Goal: Task Accomplishment & Management: Use online tool/utility

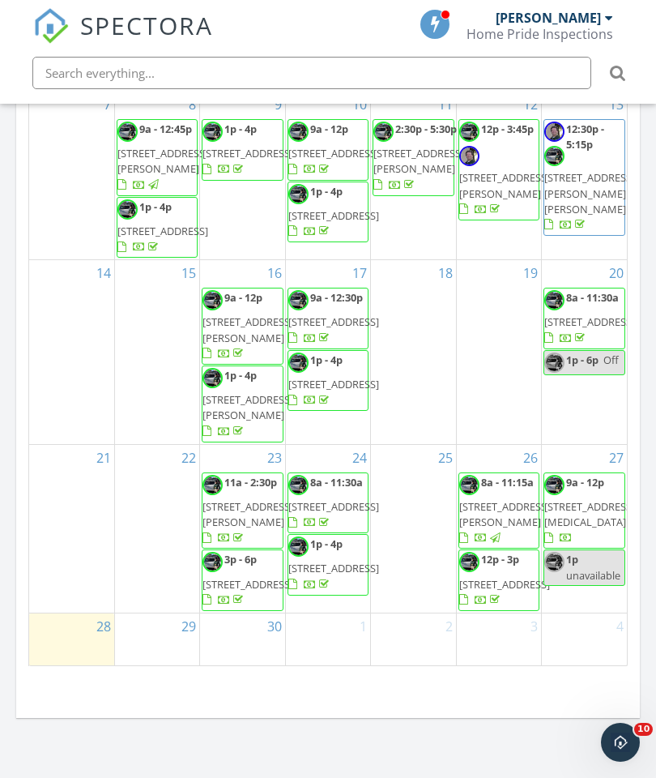
scroll to position [365, 0]
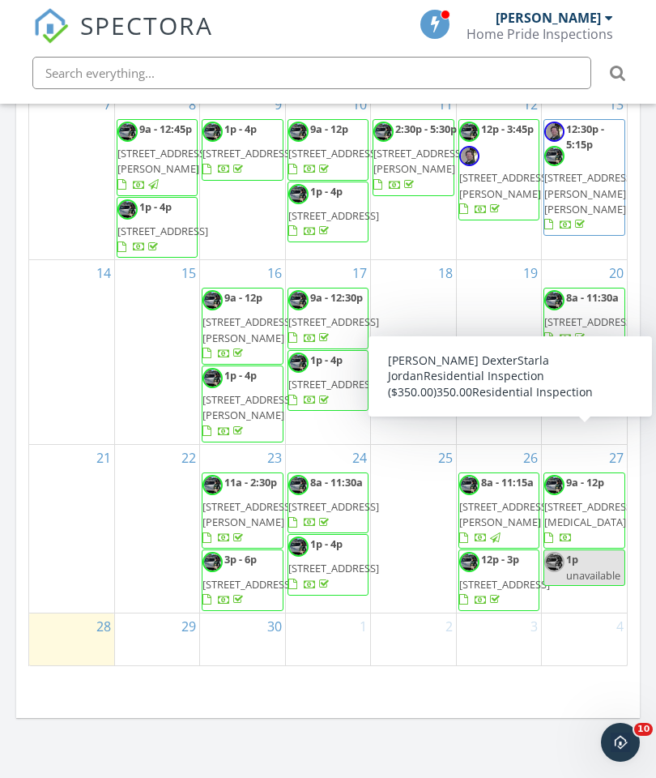
click at [584, 499] on span "6642 Cinnabar Coast Ln, North Las Vegas 89084" at bounding box center [589, 514] width 91 height 30
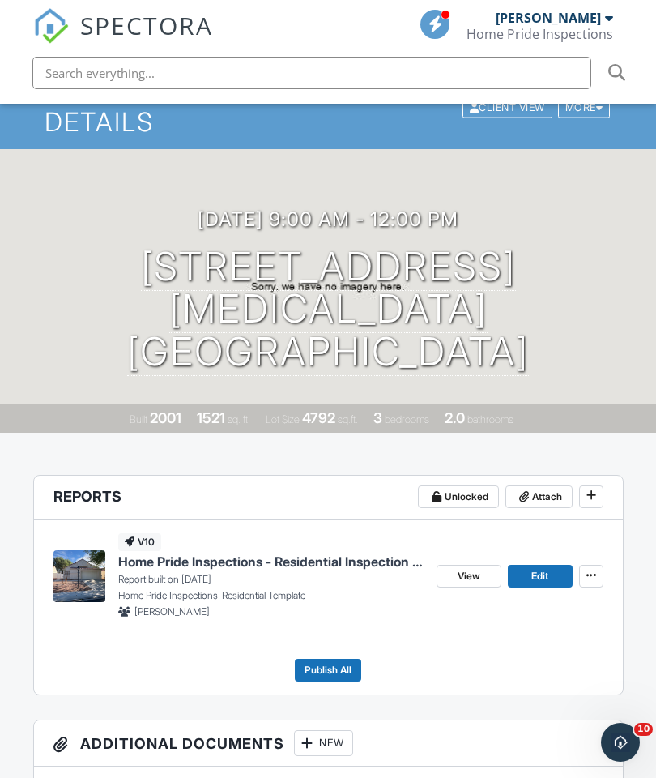
click at [536, 577] on span "Edit" at bounding box center [539, 576] width 17 height 16
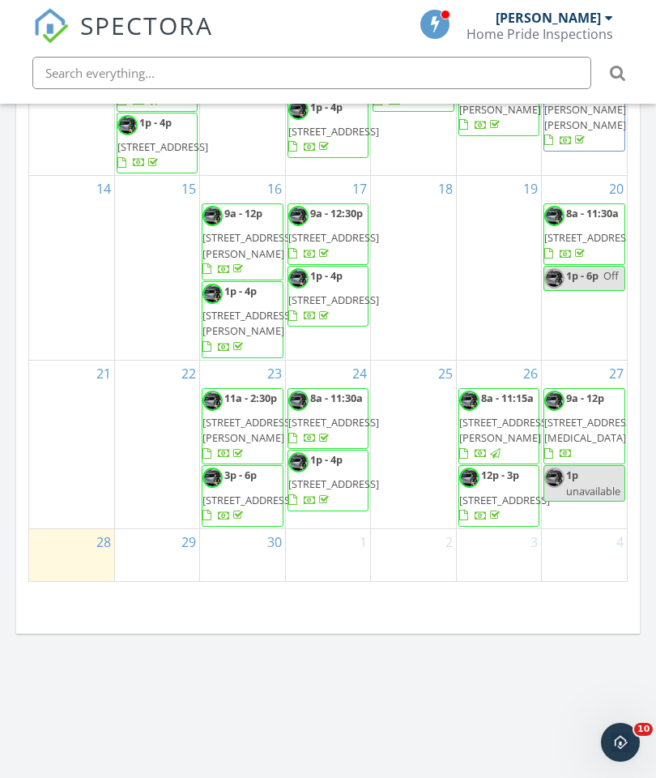
scroll to position [365, 0]
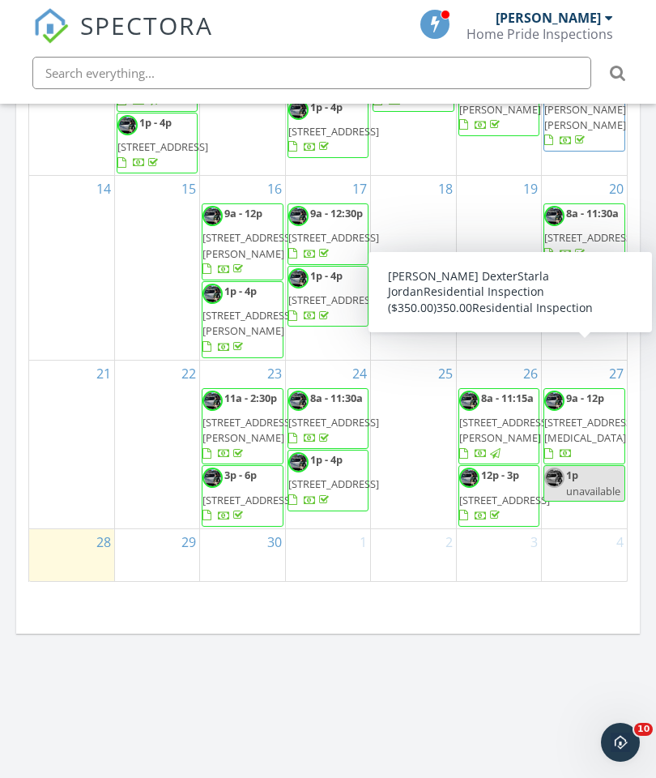
click at [583, 415] on span "[STREET_ADDRESS][MEDICAL_DATA]" at bounding box center [589, 430] width 91 height 30
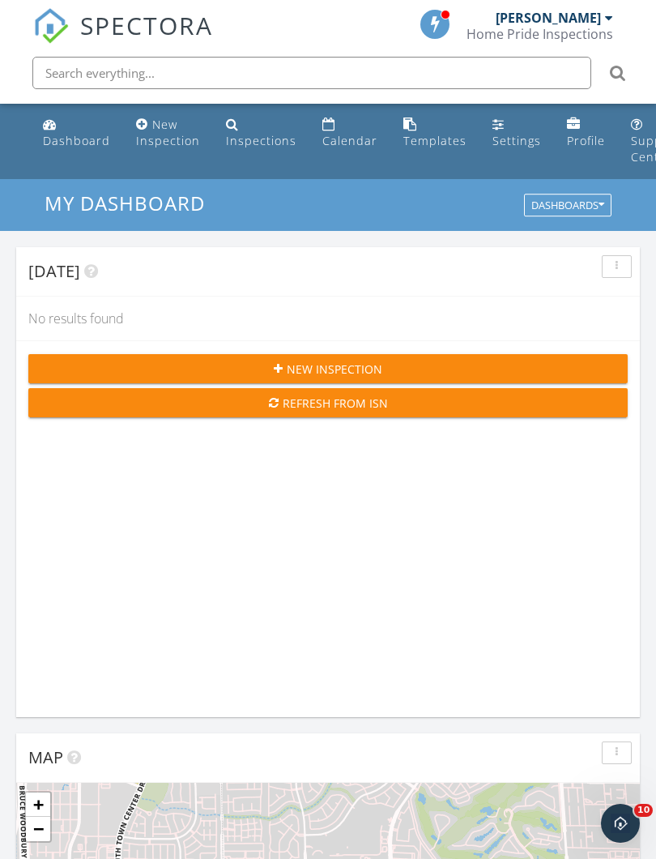
scroll to position [2771, 657]
